Goal: Navigation & Orientation: Find specific page/section

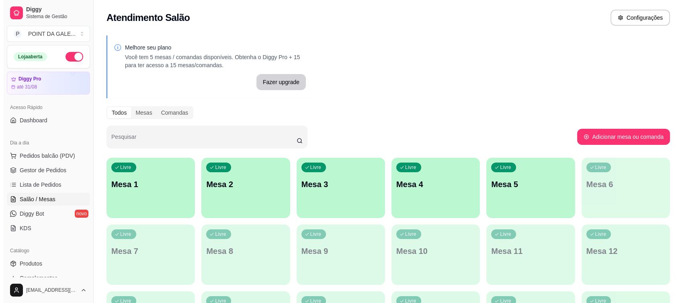
scroll to position [45, 0]
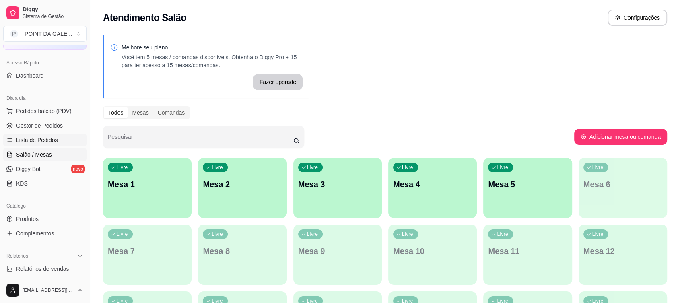
click at [52, 143] on span "Lista de Pedidos" at bounding box center [37, 140] width 42 height 8
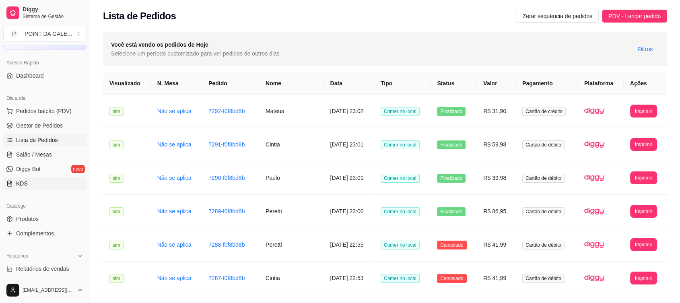
click at [50, 178] on link "KDS" at bounding box center [44, 183] width 83 height 13
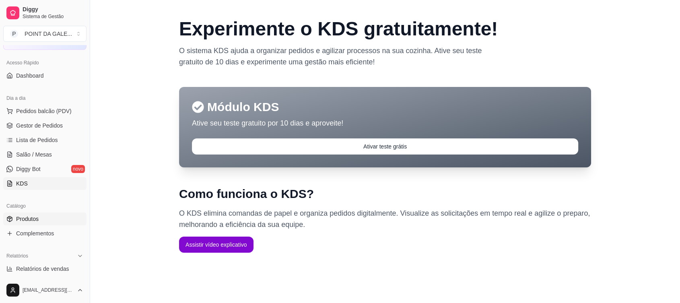
click at [35, 217] on span "Produtos" at bounding box center [27, 219] width 23 height 8
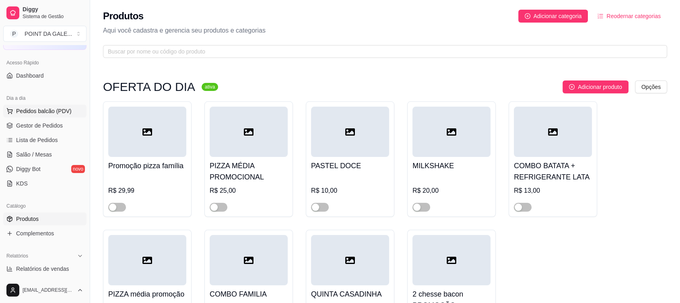
click at [27, 107] on span "Pedidos balcão (PDV)" at bounding box center [43, 111] width 55 height 8
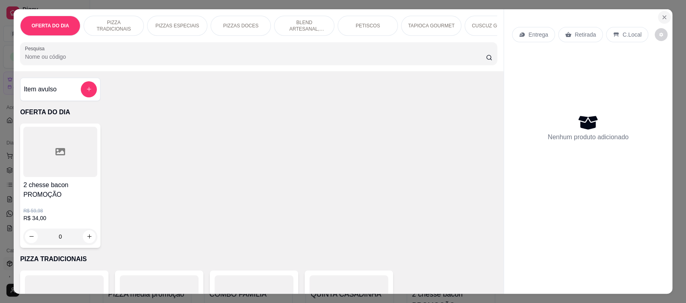
click at [661, 16] on icon "Close" at bounding box center [664, 17] width 6 height 6
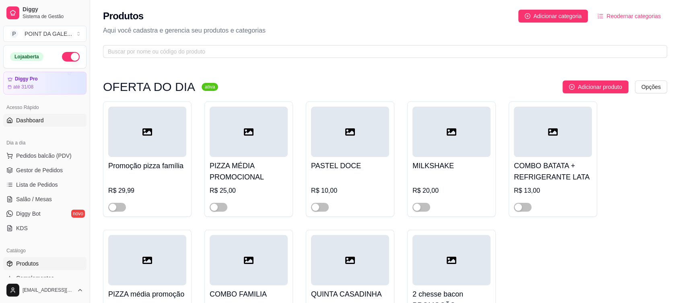
click at [47, 124] on link "Dashboard" at bounding box center [44, 120] width 83 height 13
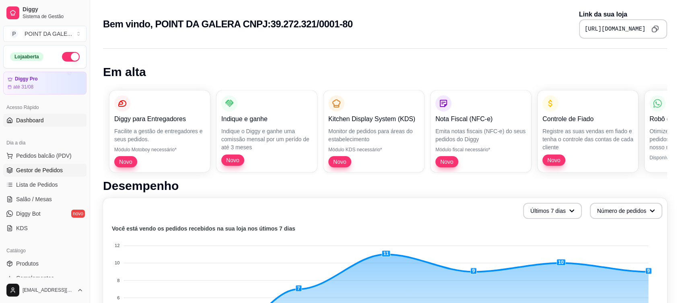
click at [49, 171] on span "Gestor de Pedidos" at bounding box center [39, 170] width 47 height 8
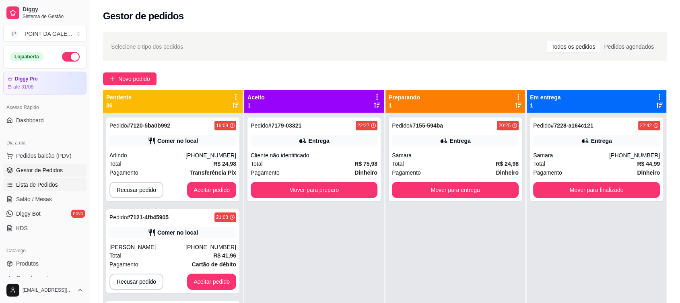
click at [45, 178] on link "Lista de Pedidos" at bounding box center [44, 184] width 83 height 13
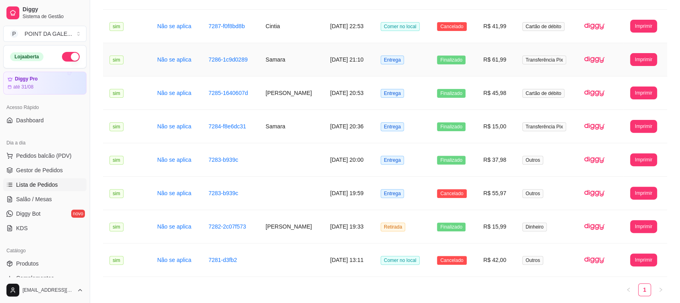
scroll to position [283, 0]
